Goal: Navigation & Orientation: Go to known website

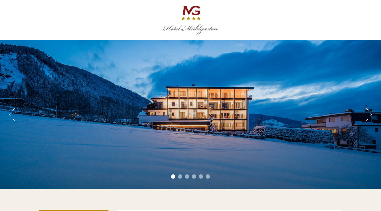
click at [367, 112] on button "Next" at bounding box center [369, 114] width 6 height 13
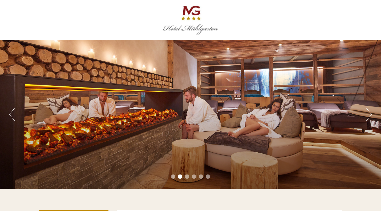
click at [367, 112] on button "Next" at bounding box center [369, 114] width 6 height 13
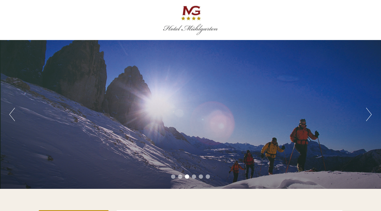
click at [367, 112] on button "Next" at bounding box center [369, 114] width 6 height 13
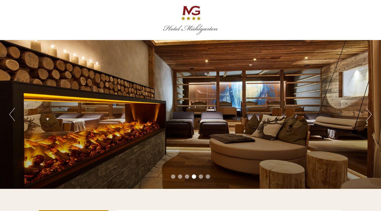
click at [367, 112] on button "Next" at bounding box center [369, 114] width 6 height 13
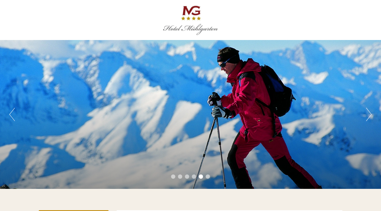
click at [367, 112] on button "Next" at bounding box center [369, 114] width 6 height 13
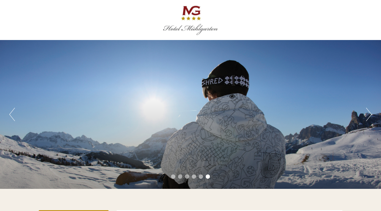
click at [367, 112] on button "Next" at bounding box center [369, 114] width 6 height 13
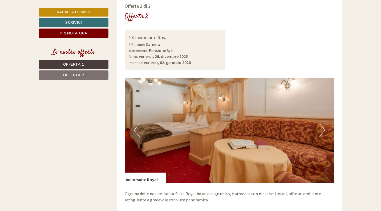
scroll to position [753, 0]
click at [322, 123] on button "Next" at bounding box center [322, 129] width 6 height 13
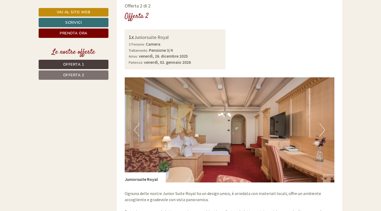
click at [322, 123] on button "Next" at bounding box center [322, 129] width 6 height 13
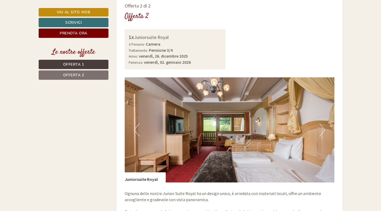
click at [322, 123] on button "Next" at bounding box center [322, 129] width 6 height 13
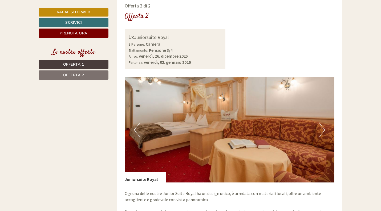
click at [322, 123] on button "Next" at bounding box center [322, 129] width 6 height 13
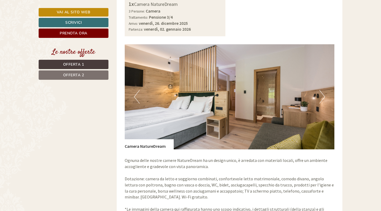
scroll to position [393, 0]
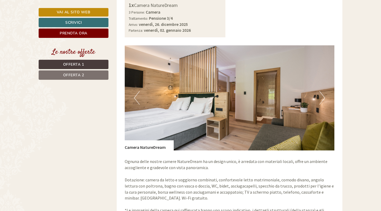
click at [321, 91] on button "Next" at bounding box center [322, 97] width 6 height 13
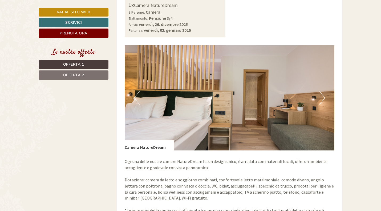
click at [321, 91] on button "Next" at bounding box center [322, 97] width 6 height 13
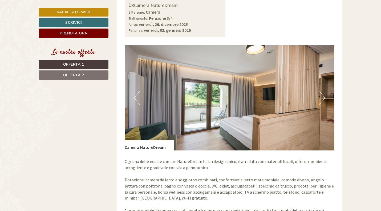
click at [321, 91] on button "Next" at bounding box center [322, 97] width 6 height 13
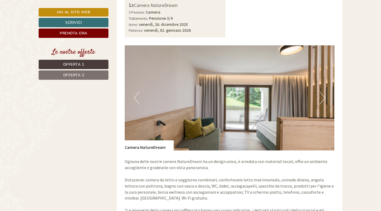
click at [321, 91] on button "Next" at bounding box center [322, 97] width 6 height 13
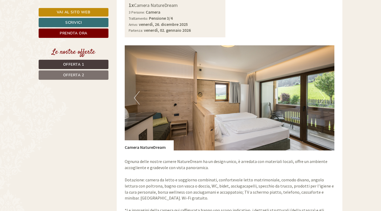
click at [321, 91] on button "Next" at bounding box center [322, 97] width 6 height 13
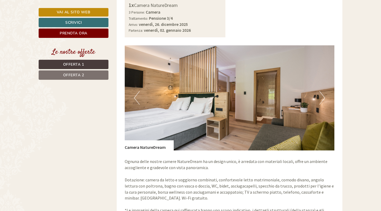
click at [321, 91] on button "Next" at bounding box center [322, 97] width 6 height 13
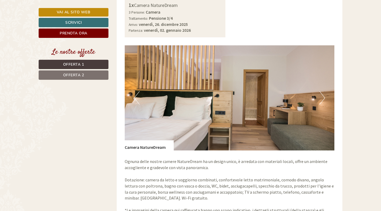
click at [321, 91] on button "Next" at bounding box center [322, 97] width 6 height 13
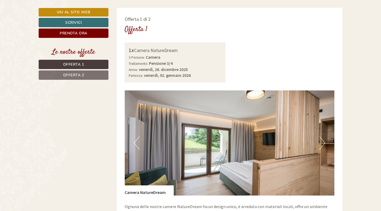
scroll to position [349, 0]
click at [93, 14] on link "Vai al sito web" at bounding box center [74, 12] width 70 height 9
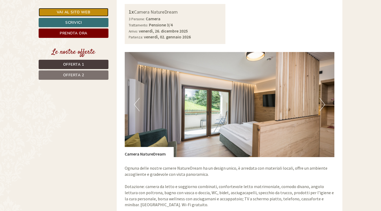
scroll to position [386, 0]
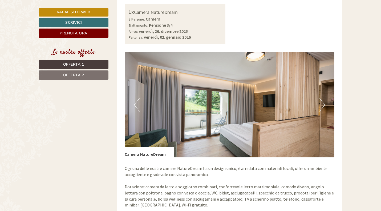
click at [320, 98] on button "Next" at bounding box center [322, 104] width 6 height 13
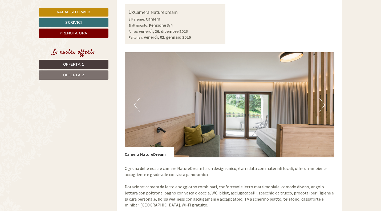
click at [320, 98] on button "Next" at bounding box center [322, 104] width 6 height 13
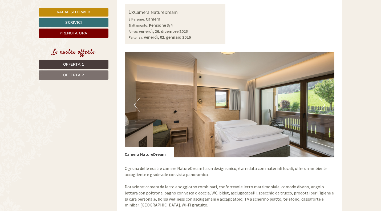
click at [320, 98] on button "Next" at bounding box center [322, 104] width 6 height 13
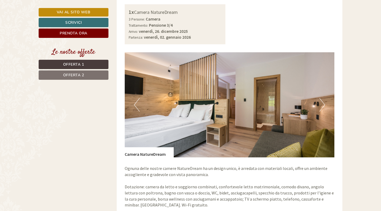
click at [320, 98] on button "Next" at bounding box center [322, 104] width 6 height 13
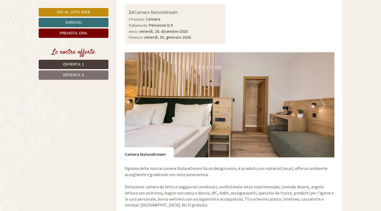
click at [320, 98] on button "Next" at bounding box center [322, 104] width 6 height 13
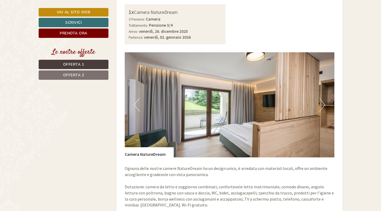
click at [320, 98] on button "Next" at bounding box center [322, 104] width 6 height 13
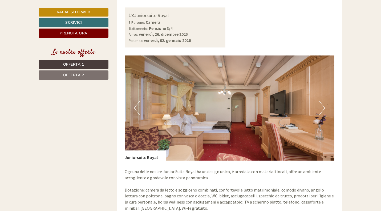
scroll to position [756, 0]
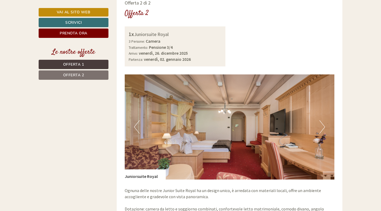
click at [320, 120] on button "Next" at bounding box center [322, 126] width 6 height 13
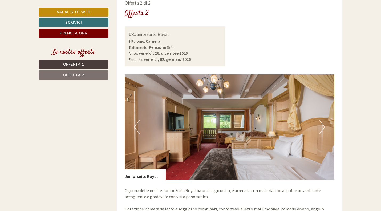
click at [320, 120] on button "Next" at bounding box center [322, 126] width 6 height 13
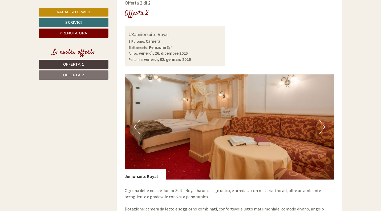
click at [320, 120] on button "Next" at bounding box center [322, 126] width 6 height 13
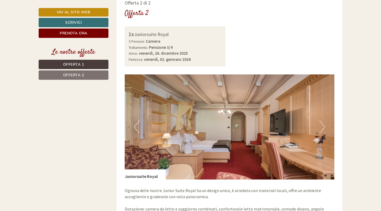
click at [320, 120] on button "Next" at bounding box center [322, 126] width 6 height 13
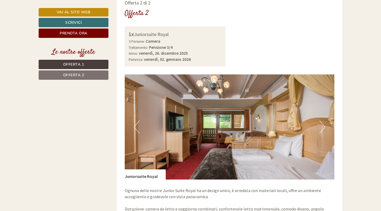
click at [320, 120] on button "Next" at bounding box center [322, 126] width 6 height 13
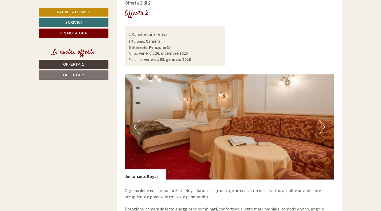
click at [320, 120] on button "Next" at bounding box center [322, 126] width 6 height 13
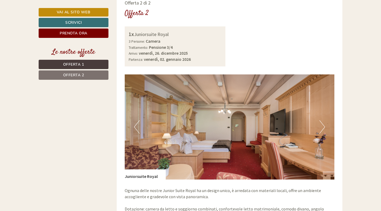
click at [320, 120] on button "Next" at bounding box center [322, 126] width 6 height 13
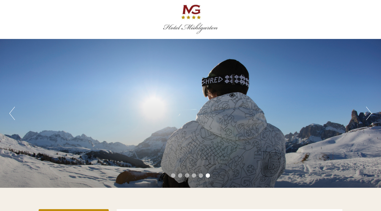
scroll to position [0, 0]
